Goal: Task Accomplishment & Management: Manage account settings

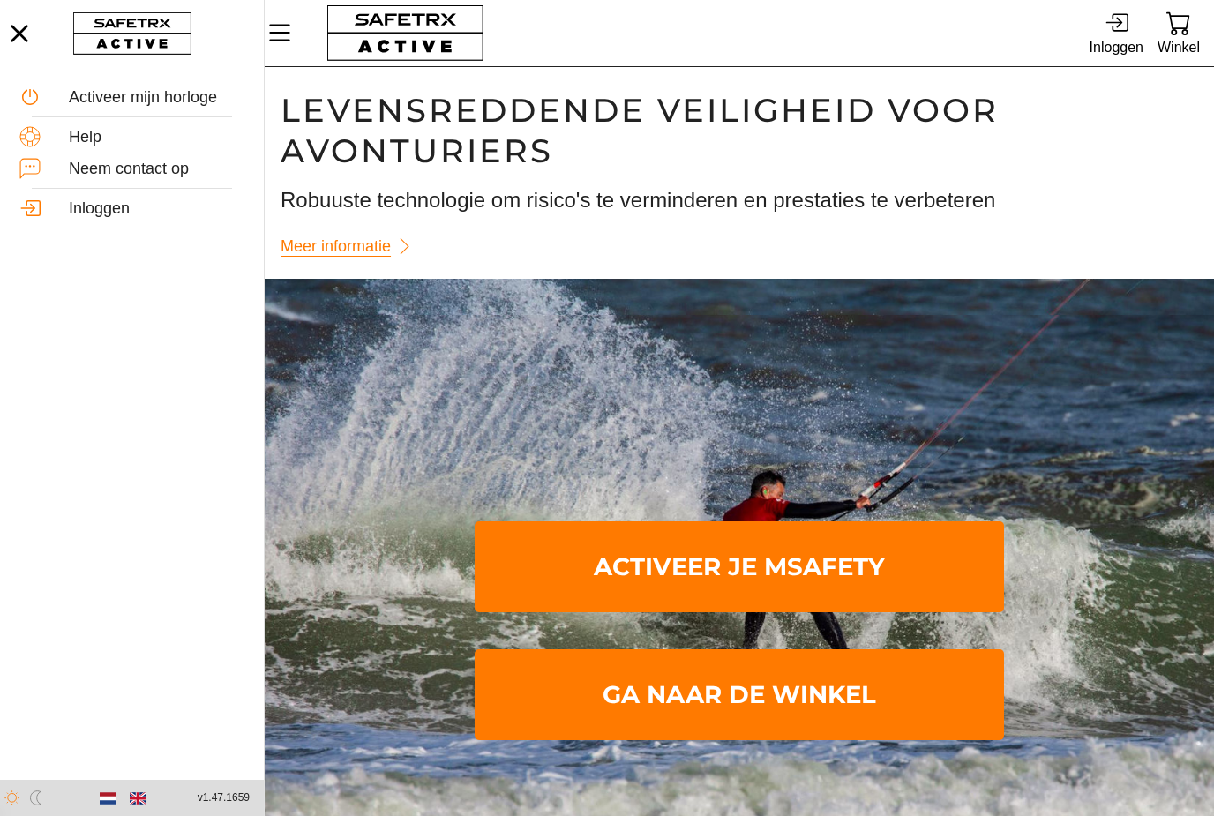
click at [1125, 16] on icon at bounding box center [1116, 23] width 24 height 24
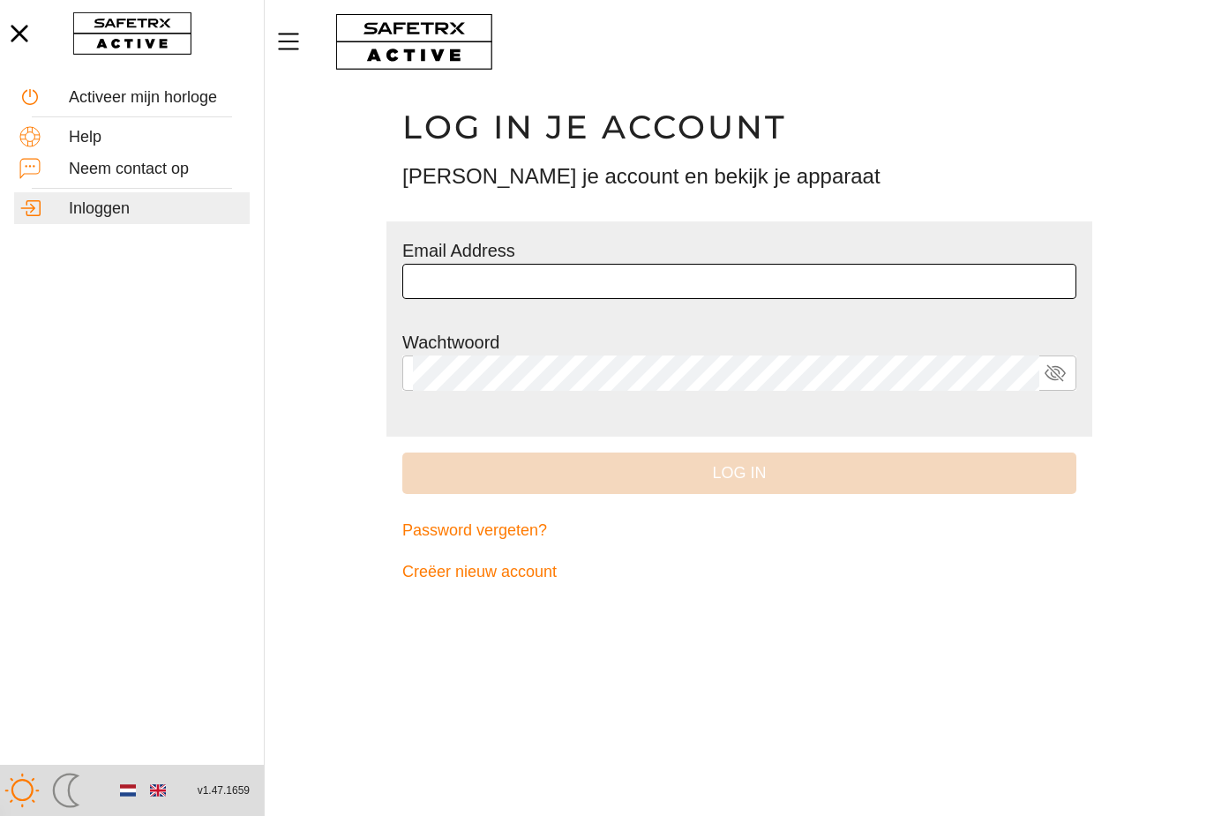
click at [900, 273] on input "text" at bounding box center [739, 281] width 653 height 35
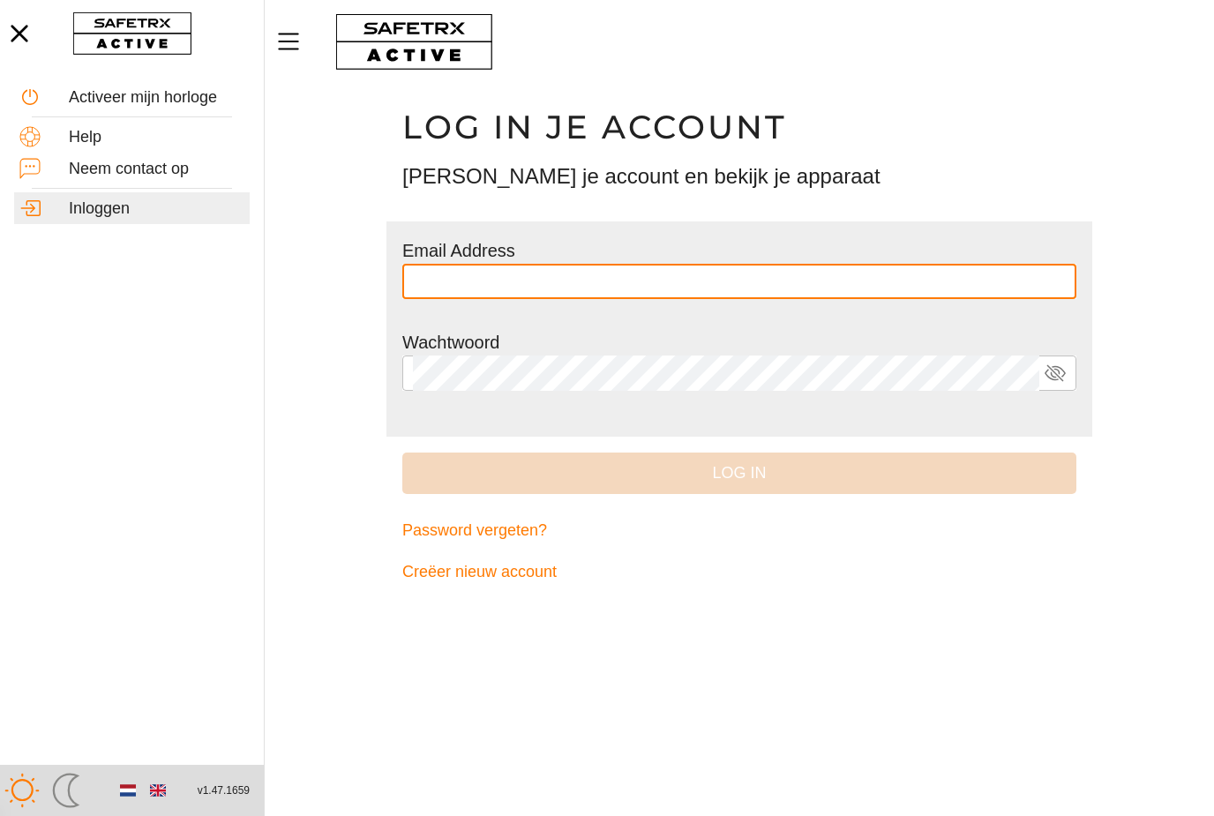
type input "*"
type input "**********"
click at [739, 471] on button "Log in" at bounding box center [739, 473] width 674 height 41
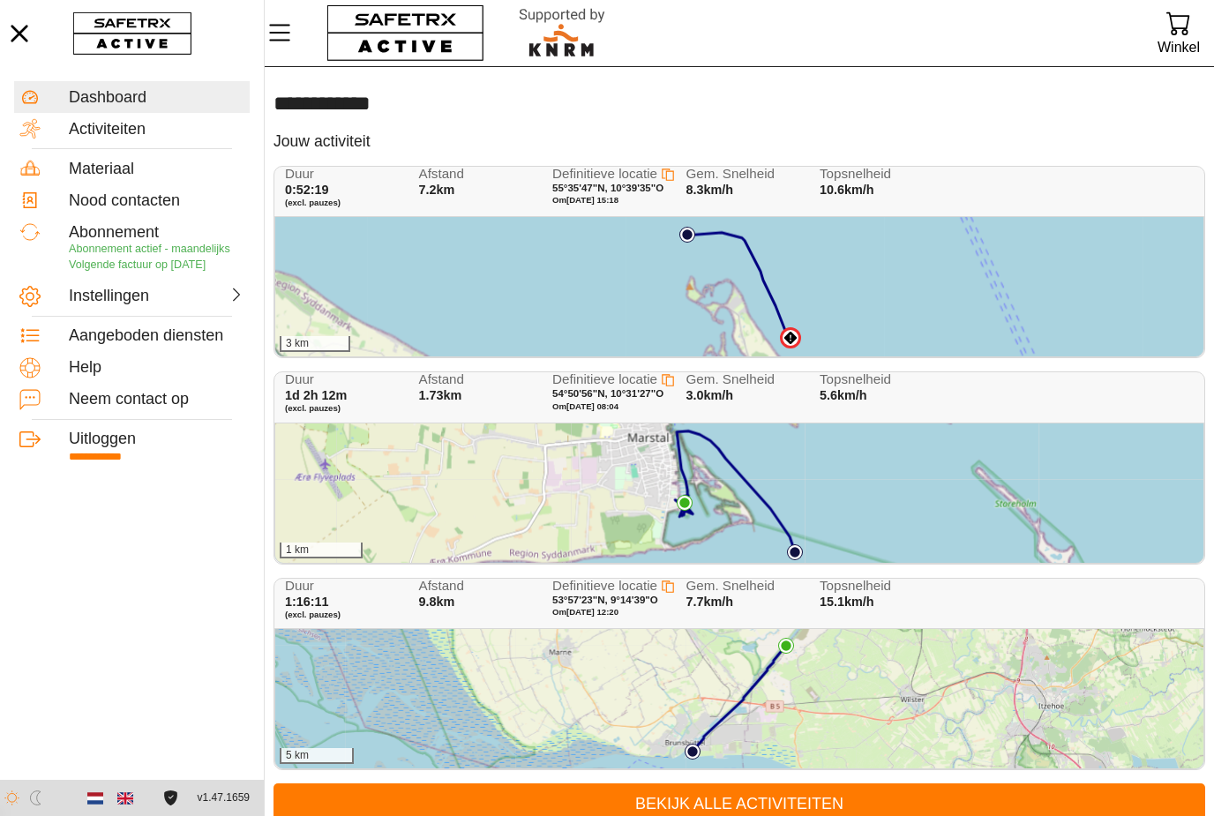
click at [160, 256] on p "Abonnement actief - maandelijks Volgende factuur op [DATE]" at bounding box center [157, 257] width 176 height 31
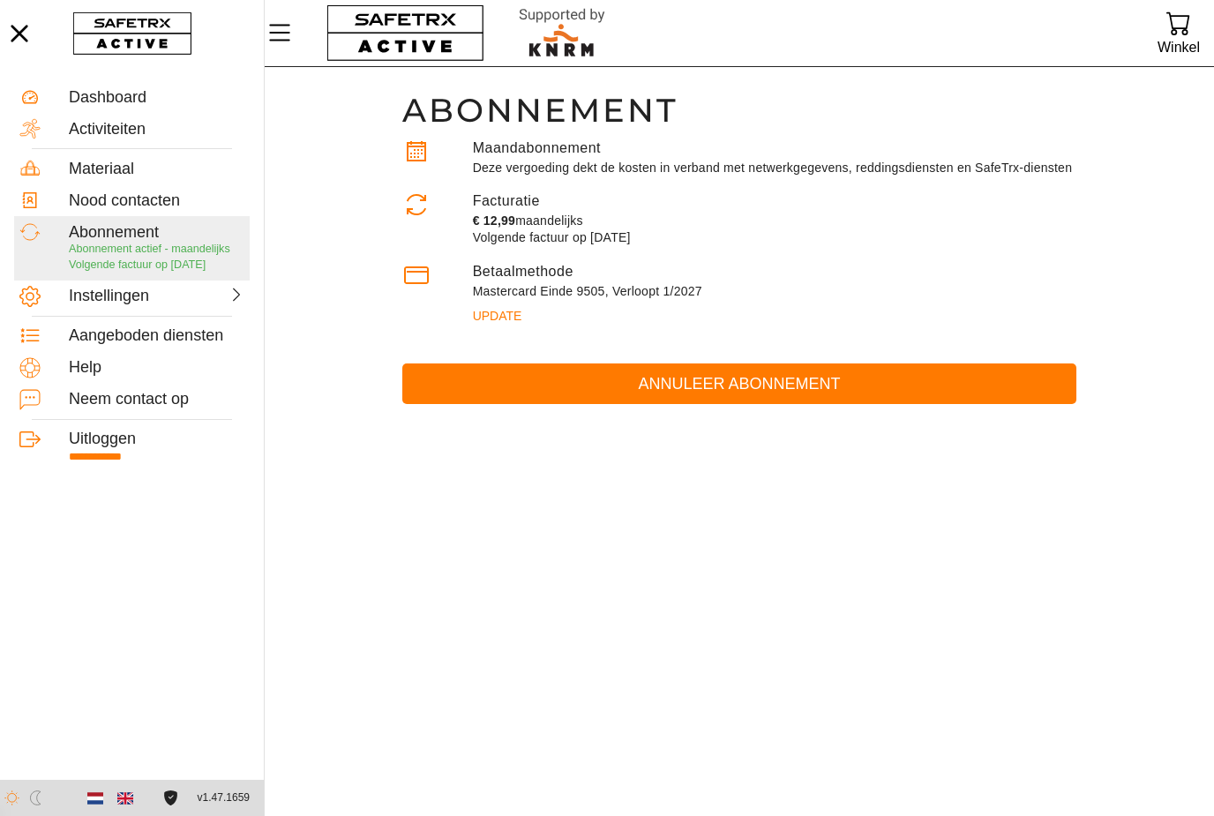
click at [810, 396] on span "Annuleer abonnement" at bounding box center [739, 384] width 646 height 27
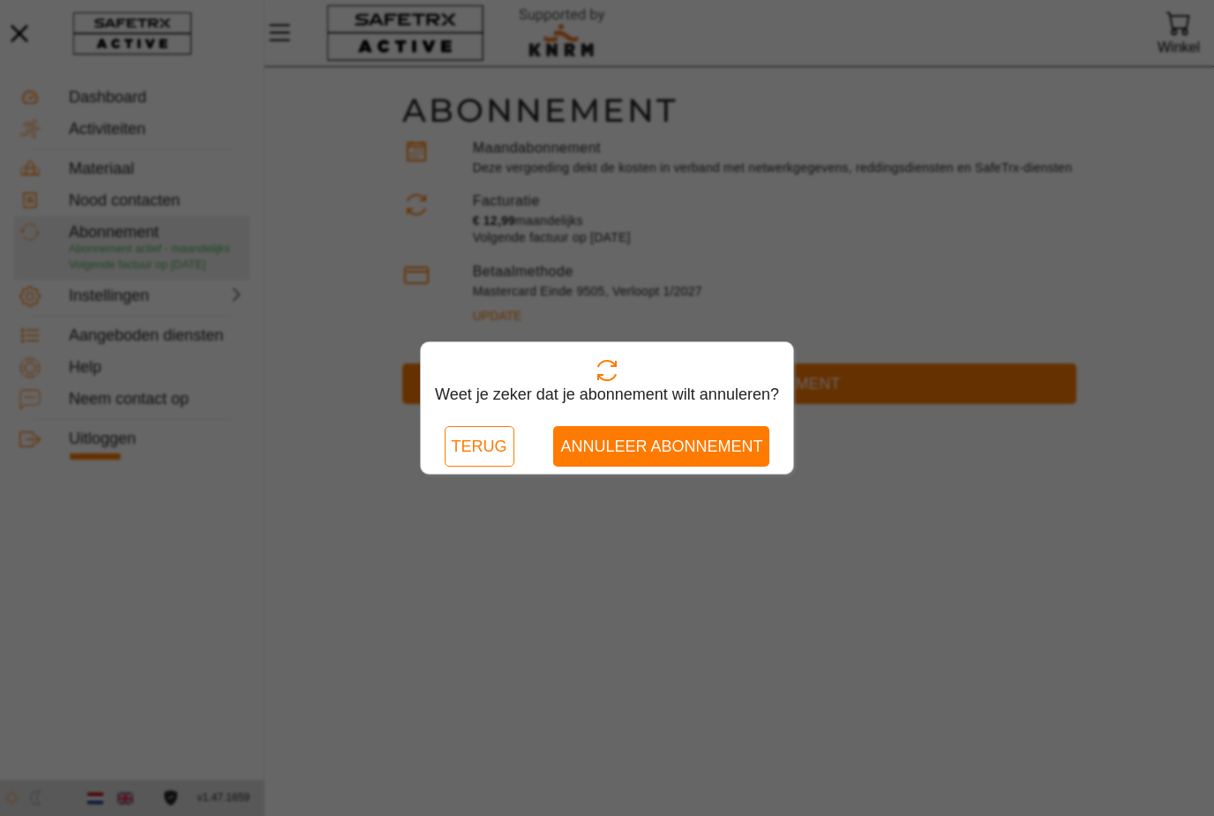
click at [685, 445] on span "Annuleer abonnement" at bounding box center [661, 446] width 202 height 27
